Goal: Navigation & Orientation: Find specific page/section

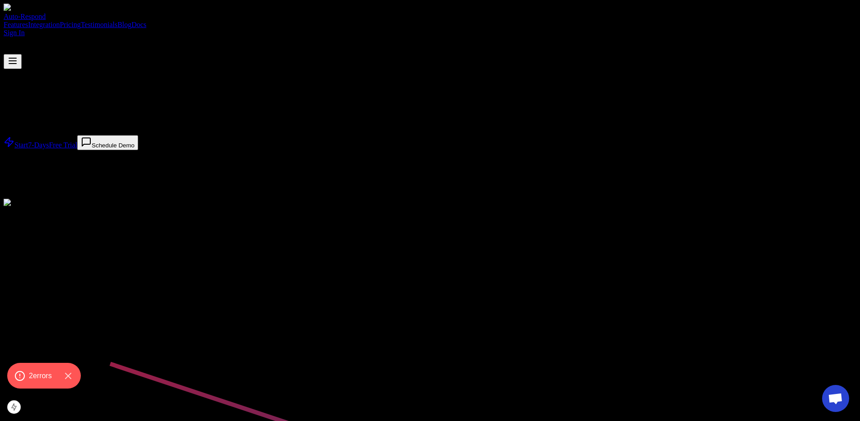
click at [401, 111] on div "THUMBTACK AND YELP AUTO RESPONDER" at bounding box center [430, 96] width 852 height 29
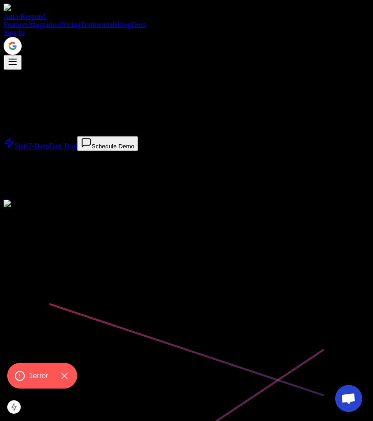
click at [122, 5] on div "Auto-Respond" at bounding box center [187, 12] width 366 height 17
